Goal: Find specific page/section: Find specific page/section

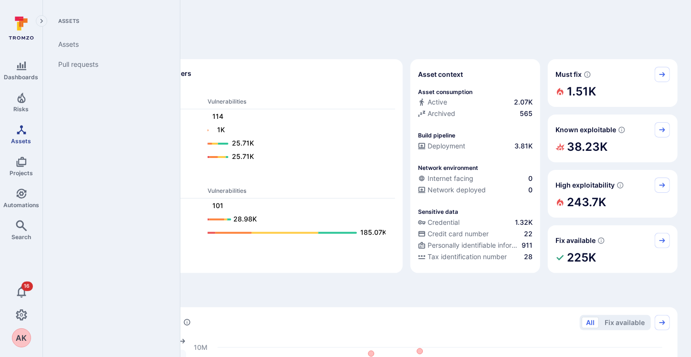
click at [23, 133] on icon "Assets" at bounding box center [21, 129] width 9 height 9
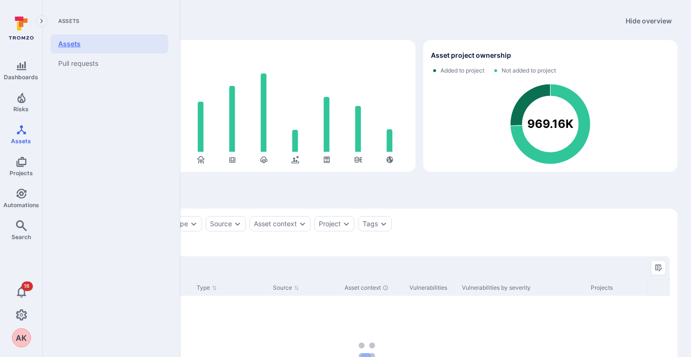
click at [76, 42] on link "Assets" at bounding box center [110, 43] width 118 height 19
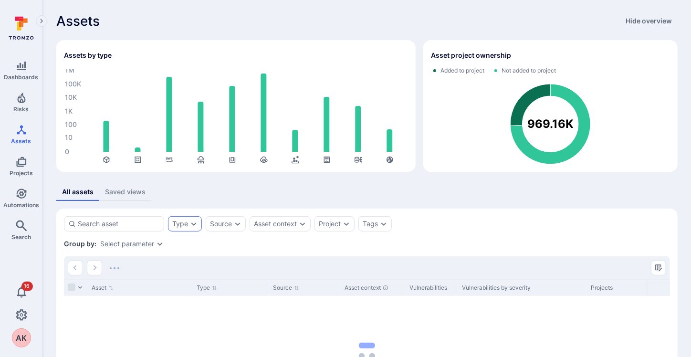
click at [184, 225] on div "Type" at bounding box center [180, 224] width 16 height 8
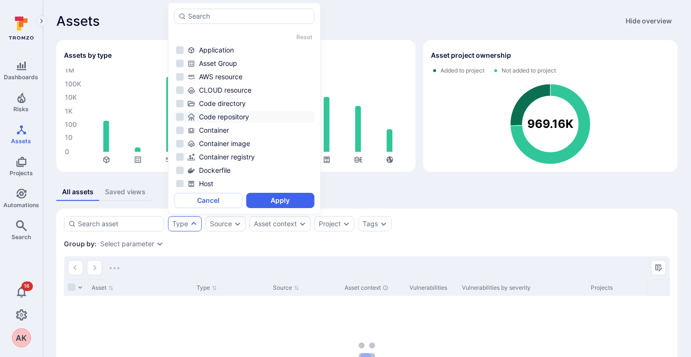
click at [222, 116] on div "Code repository" at bounding box center [250, 117] width 125 height 10
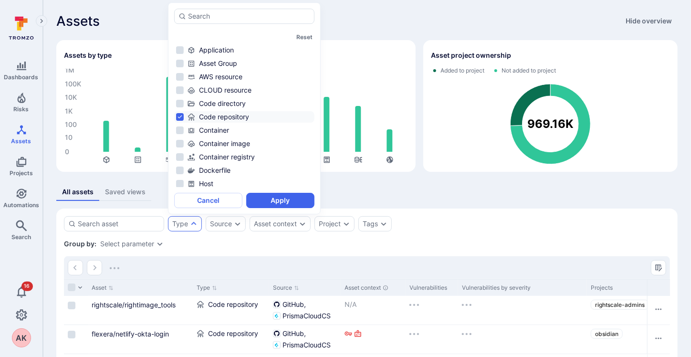
click at [290, 200] on button "Apply" at bounding box center [280, 200] width 68 height 15
click at [290, 200] on div "All assets Saved views" at bounding box center [367, 192] width 622 height 18
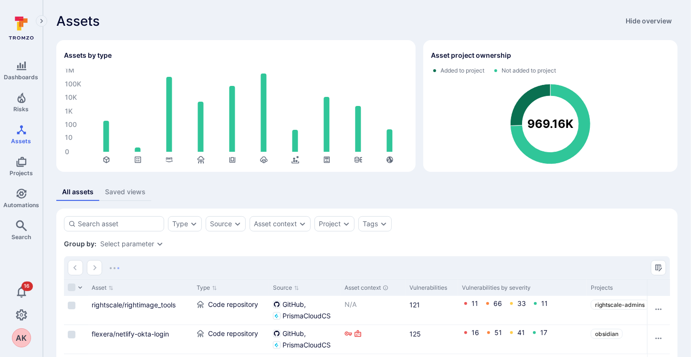
scroll to position [143, 0]
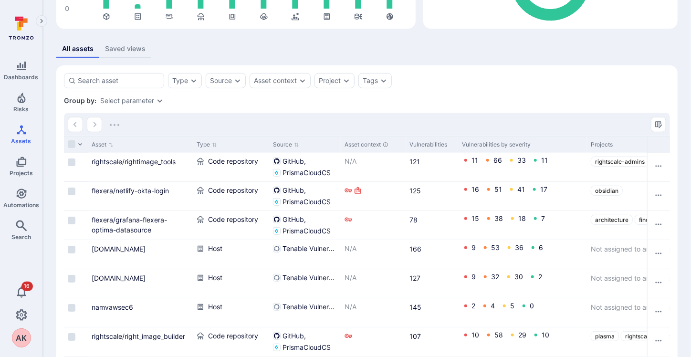
click at [580, 121] on div at bounding box center [367, 124] width 606 height 23
click at [71, 141] on input "Select all rows" at bounding box center [72, 144] width 8 height 8
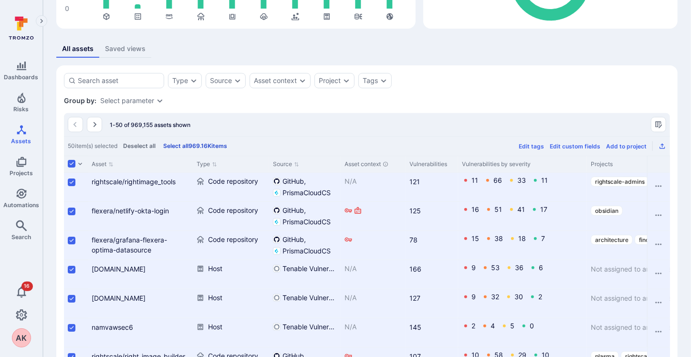
click at [216, 146] on button "Select all 969.16K items" at bounding box center [195, 145] width 68 height 7
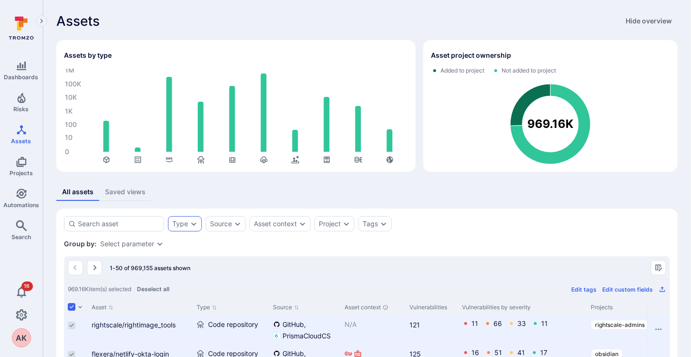
click at [193, 225] on icon "Expand dropdown" at bounding box center [193, 224] width 5 height 3
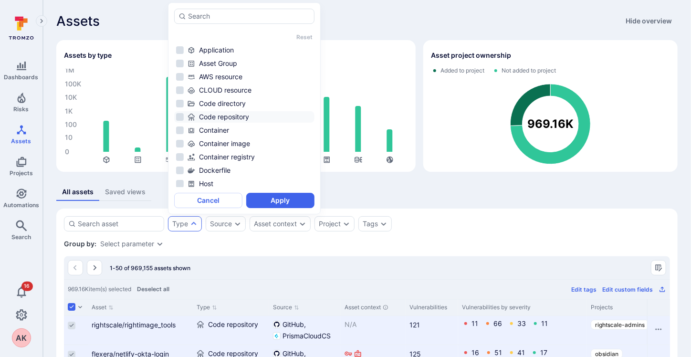
click at [180, 117] on li "Code repository" at bounding box center [244, 116] width 140 height 11
click at [267, 200] on button "Apply" at bounding box center [280, 200] width 68 height 15
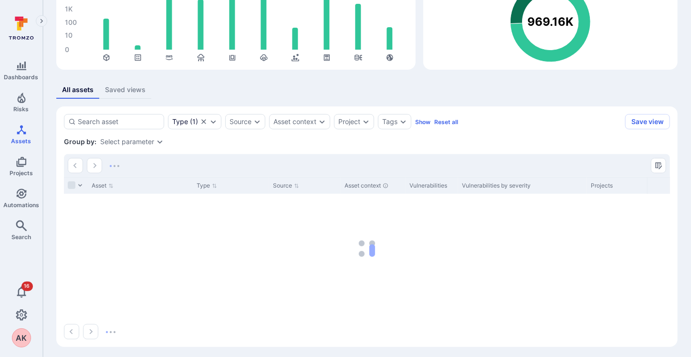
scroll to position [105, 0]
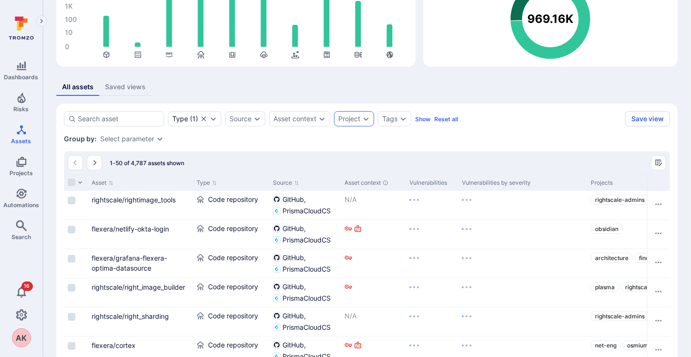
click at [353, 117] on div "Project" at bounding box center [350, 119] width 22 height 8
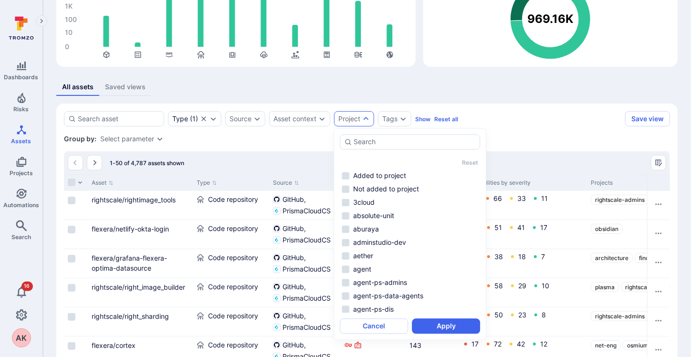
click at [367, 118] on icon "Expand dropdown" at bounding box center [366, 118] width 5 height 3
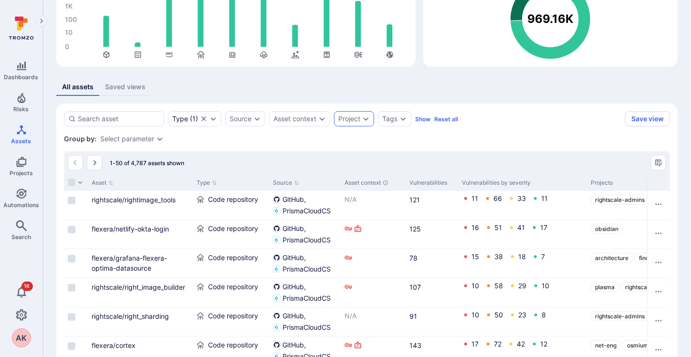
click at [357, 122] on div "Project" at bounding box center [354, 118] width 40 height 15
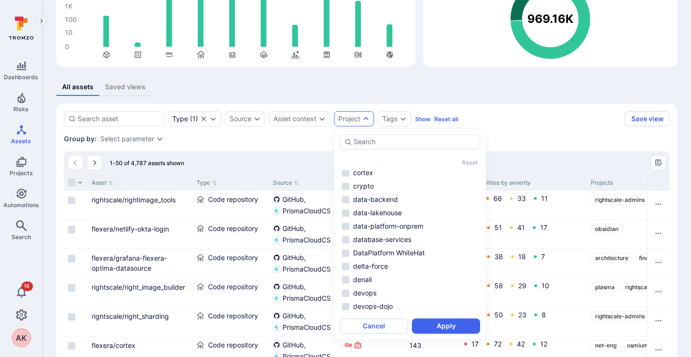
scroll to position [0, 0]
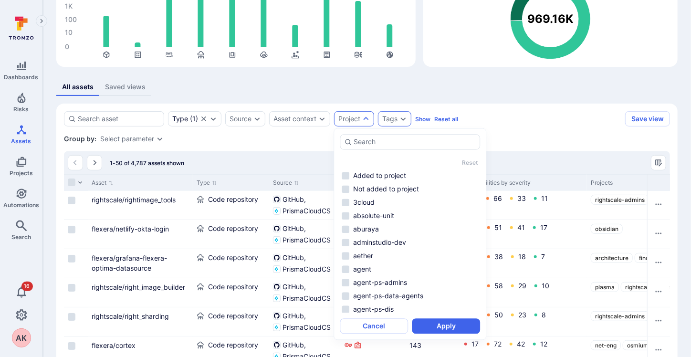
click at [396, 119] on div "Tags" at bounding box center [390, 119] width 15 height 8
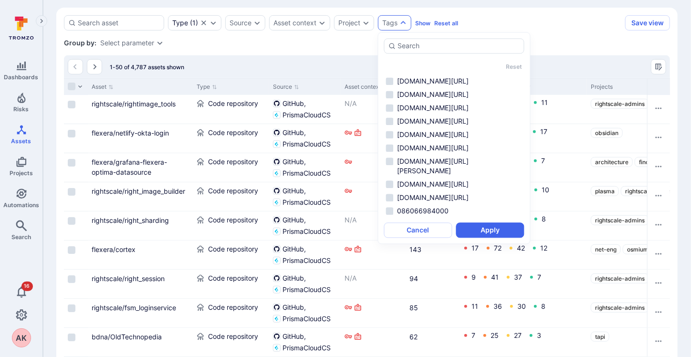
scroll to position [132, 0]
click at [313, 41] on div "Group by: Select parameter" at bounding box center [367, 43] width 606 height 10
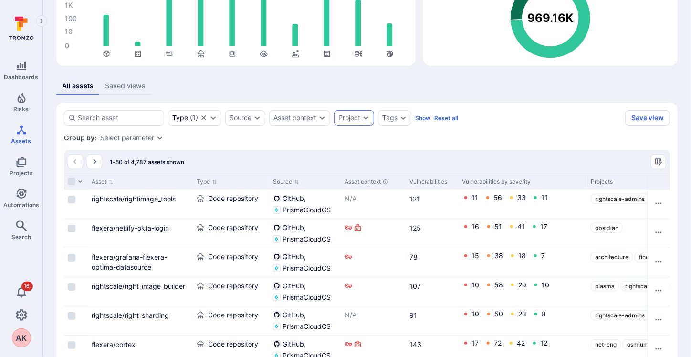
scroll to position [105, 0]
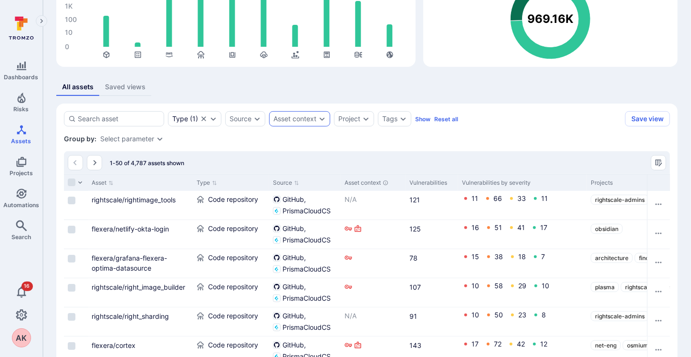
click at [313, 113] on div "Asset context" at bounding box center [299, 118] width 61 height 15
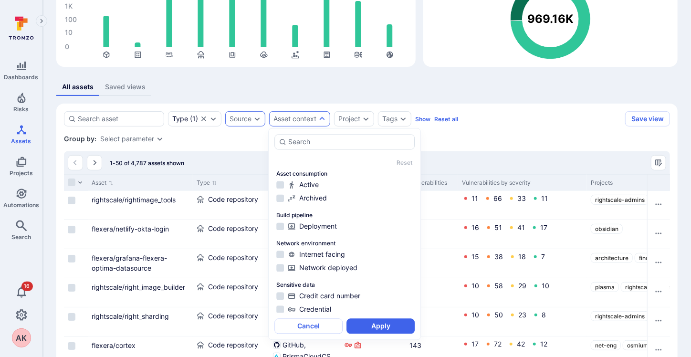
click at [256, 118] on icon "Expand dropdown" at bounding box center [258, 119] width 8 height 8
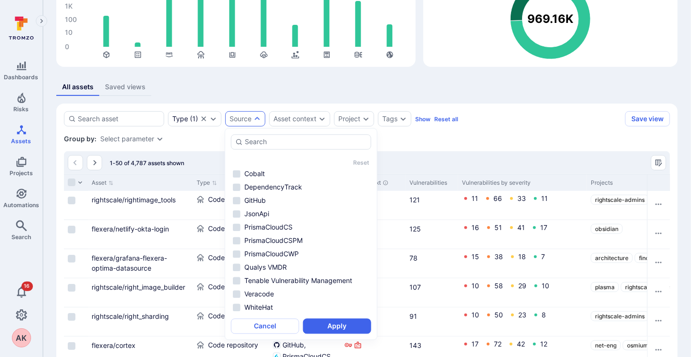
scroll to position [0, 0]
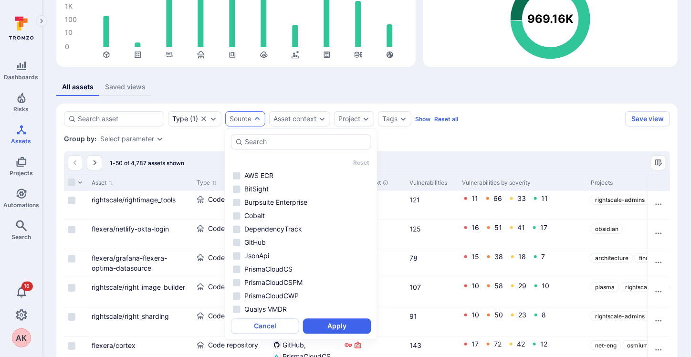
click at [455, 136] on div "Group by: Select parameter" at bounding box center [367, 139] width 606 height 10
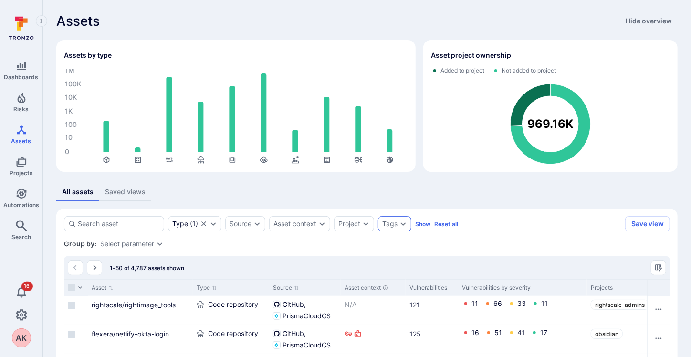
click at [389, 223] on div "Tags" at bounding box center [390, 224] width 15 height 8
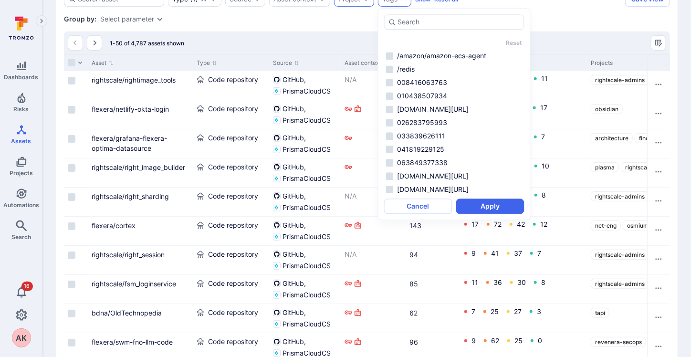
scroll to position [96, 0]
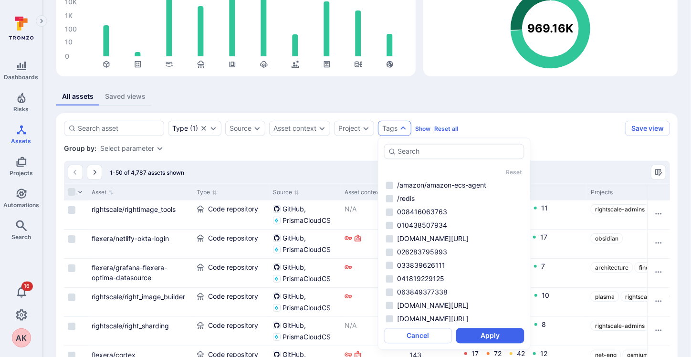
click at [267, 164] on div "1-50 of 4,787 assets shown" at bounding box center [367, 172] width 606 height 23
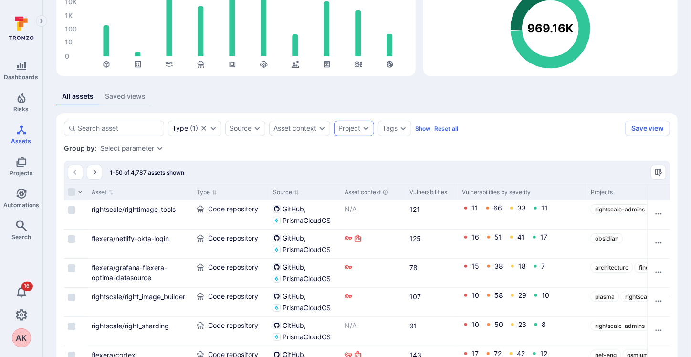
click at [343, 129] on div "Project" at bounding box center [350, 129] width 22 height 8
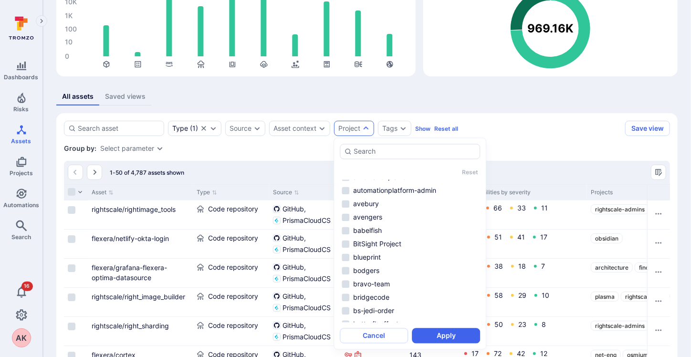
scroll to position [382, 0]
click at [282, 148] on div "Group by: Select parameter" at bounding box center [367, 149] width 606 height 10
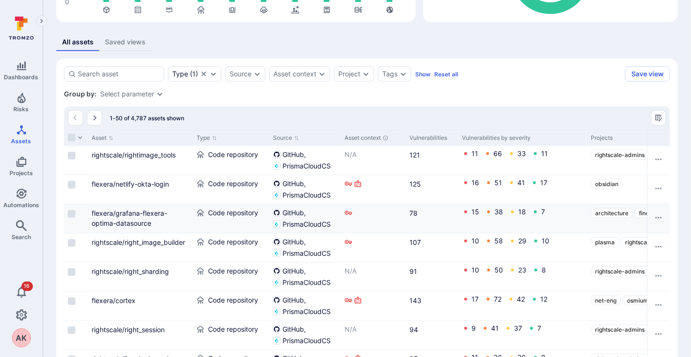
scroll to position [143, 0]
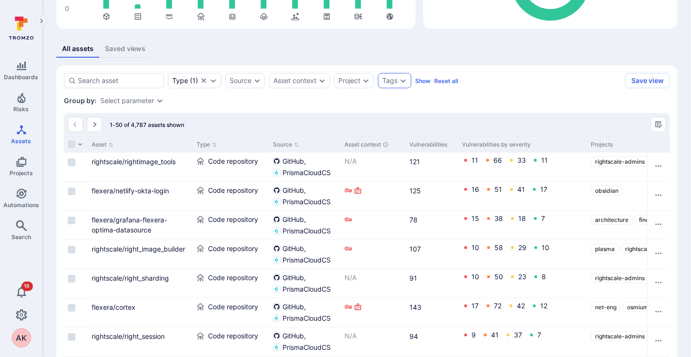
click at [392, 80] on div "Tags" at bounding box center [390, 81] width 15 height 8
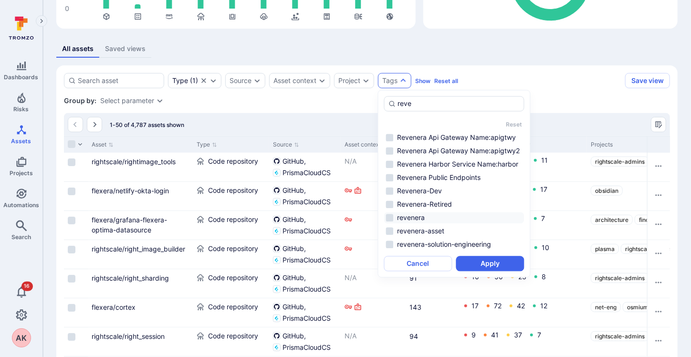
click at [390, 217] on li "revenera" at bounding box center [454, 218] width 140 height 11
type input "reve"
click at [492, 267] on button "Apply" at bounding box center [491, 263] width 68 height 15
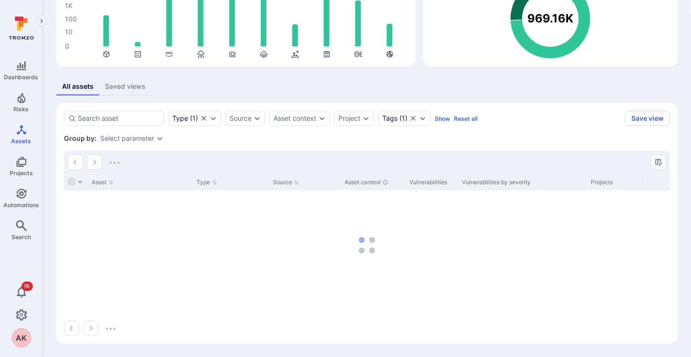
scroll to position [105, 0]
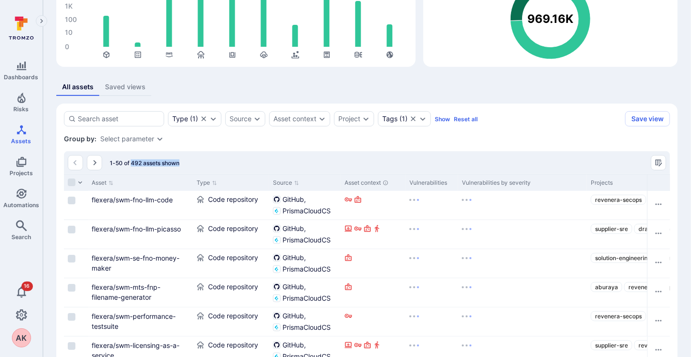
drag, startPoint x: 131, startPoint y: 162, endPoint x: 182, endPoint y: 162, distance: 51.6
click at [182, 162] on div "1-50 of 492 assets shown" at bounding box center [367, 162] width 606 height 23
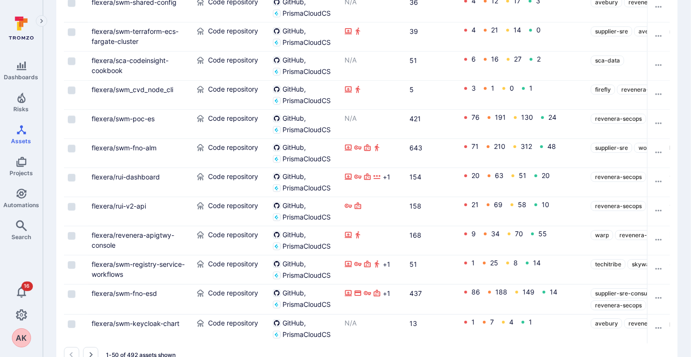
scroll to position [1434, 0]
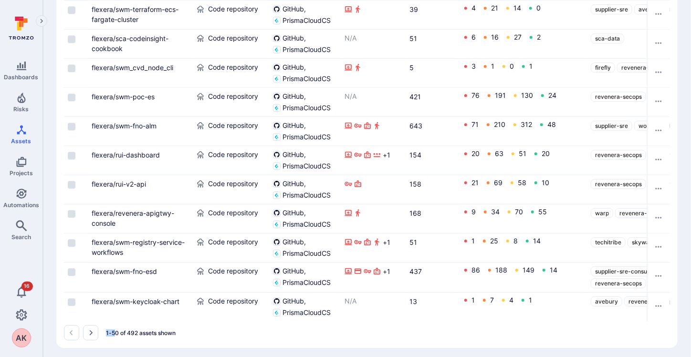
drag, startPoint x: 116, startPoint y: 317, endPoint x: 128, endPoint y: 313, distance: 12.7
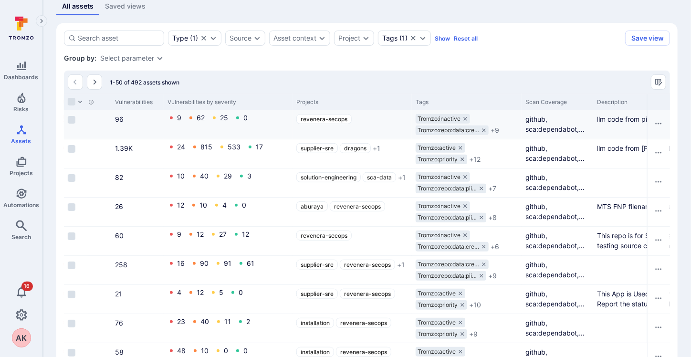
scroll to position [143, 0]
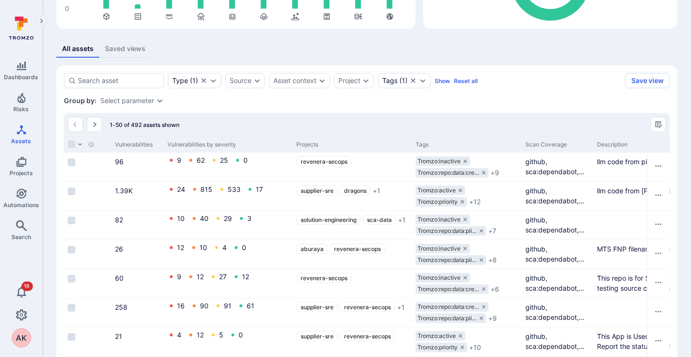
drag, startPoint x: 286, startPoint y: 128, endPoint x: 430, endPoint y: 129, distance: 144.7
click at [393, 129] on div "1-50 of 492 assets shown" at bounding box center [367, 124] width 606 height 23
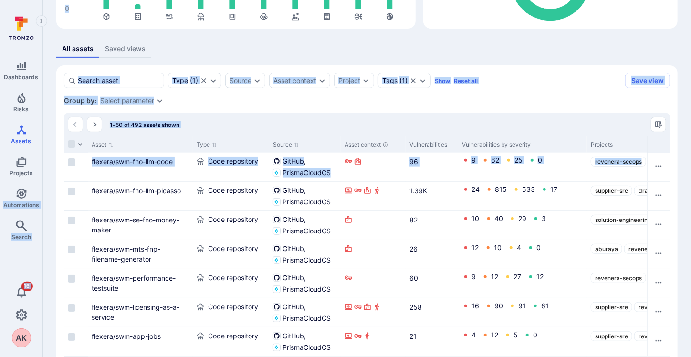
drag, startPoint x: 494, startPoint y: 174, endPoint x: 0, endPoint y: 181, distance: 494.3
click at [585, 97] on div "Group by: Select parameter" at bounding box center [367, 101] width 606 height 10
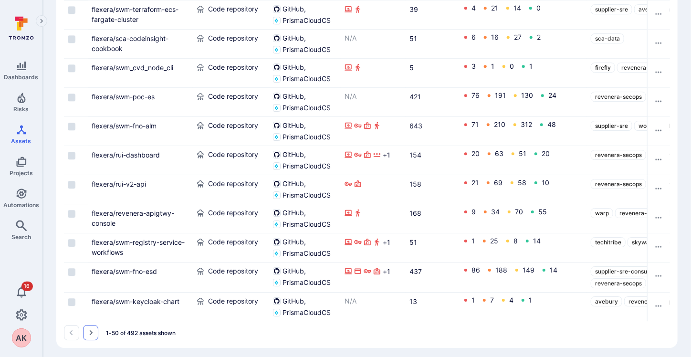
click at [94, 329] on icon "Go to the next page" at bounding box center [91, 333] width 8 height 8
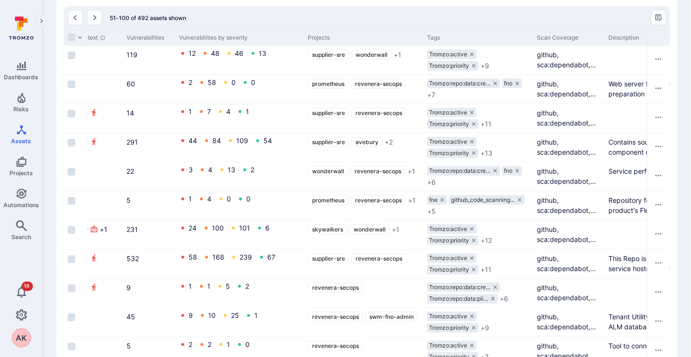
scroll to position [249, 0]
